Goal: Check status: Check status

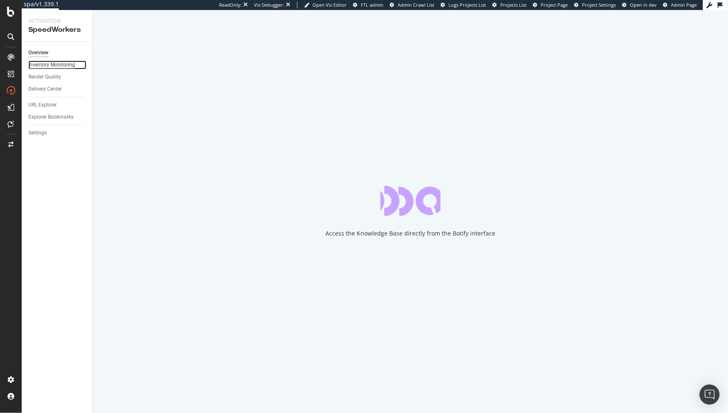
click at [61, 64] on div "Inventory Monitoring" at bounding box center [51, 65] width 47 height 9
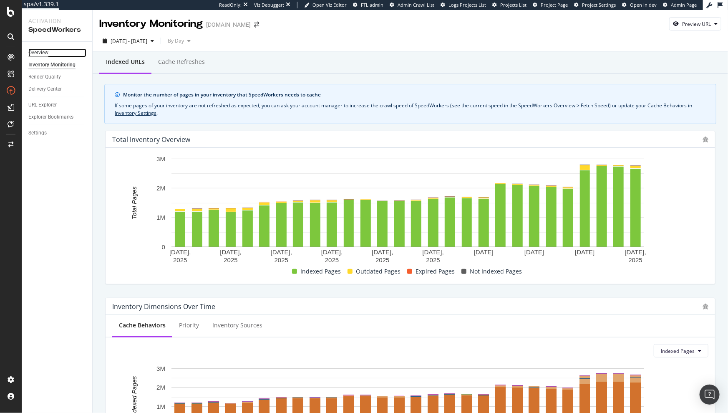
click at [45, 52] on div "Overview" at bounding box center [38, 52] width 20 height 9
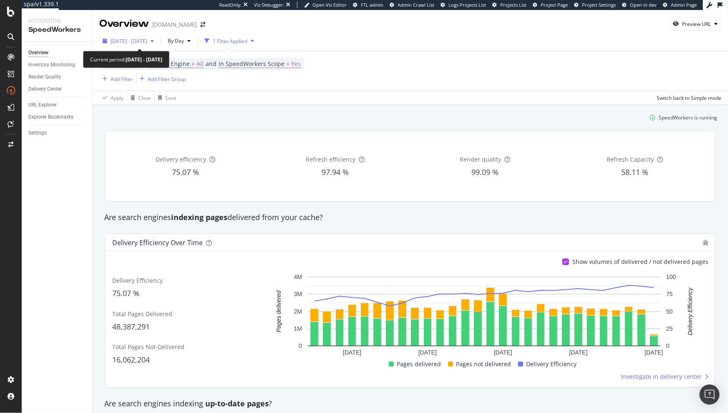
click at [144, 43] on span "2025 Sep. 13th - Oct. 10th" at bounding box center [129, 41] width 37 height 7
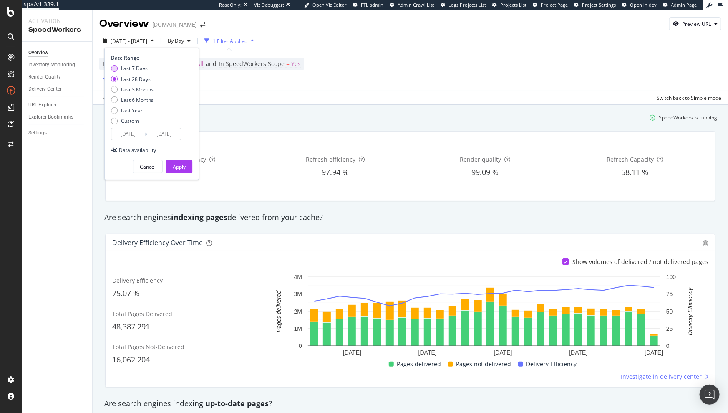
click at [131, 69] on div "Last 7 Days" at bounding box center [134, 68] width 27 height 7
type input "[DATE]"
click at [170, 162] on button "Apply" at bounding box center [179, 166] width 26 height 13
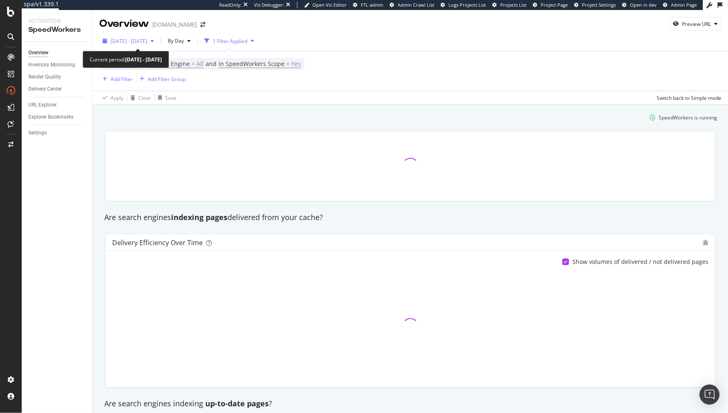
click at [147, 40] on span "[DATE] - [DATE]" at bounding box center [129, 41] width 37 height 7
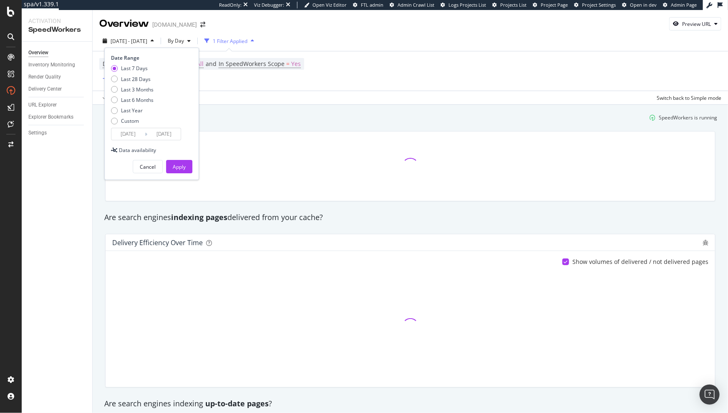
click at [141, 138] on input "[DATE]" at bounding box center [127, 134] width 33 height 12
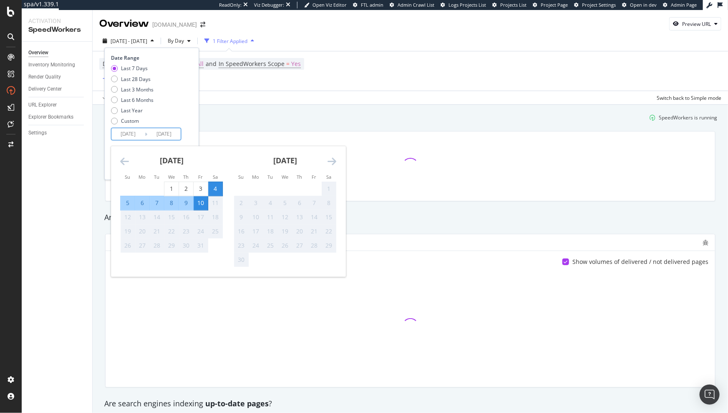
click at [121, 162] on icon "Move backward to switch to the previous month." at bounding box center [124, 161] width 9 height 10
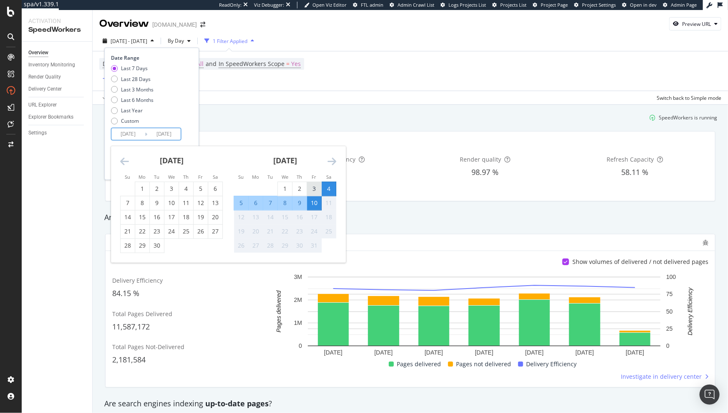
click at [314, 190] on div "3" at bounding box center [314, 188] width 14 height 8
click at [214, 234] on div "27" at bounding box center [215, 231] width 14 height 8
type input "[DATE]"
click at [310, 186] on div "3" at bounding box center [314, 188] width 14 height 8
type input "[DATE]"
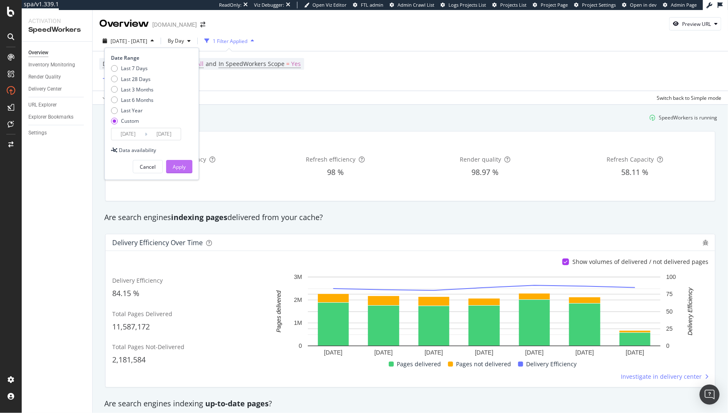
click at [179, 166] on div "Apply" at bounding box center [179, 166] width 13 height 7
